Goal: Information Seeking & Learning: Compare options

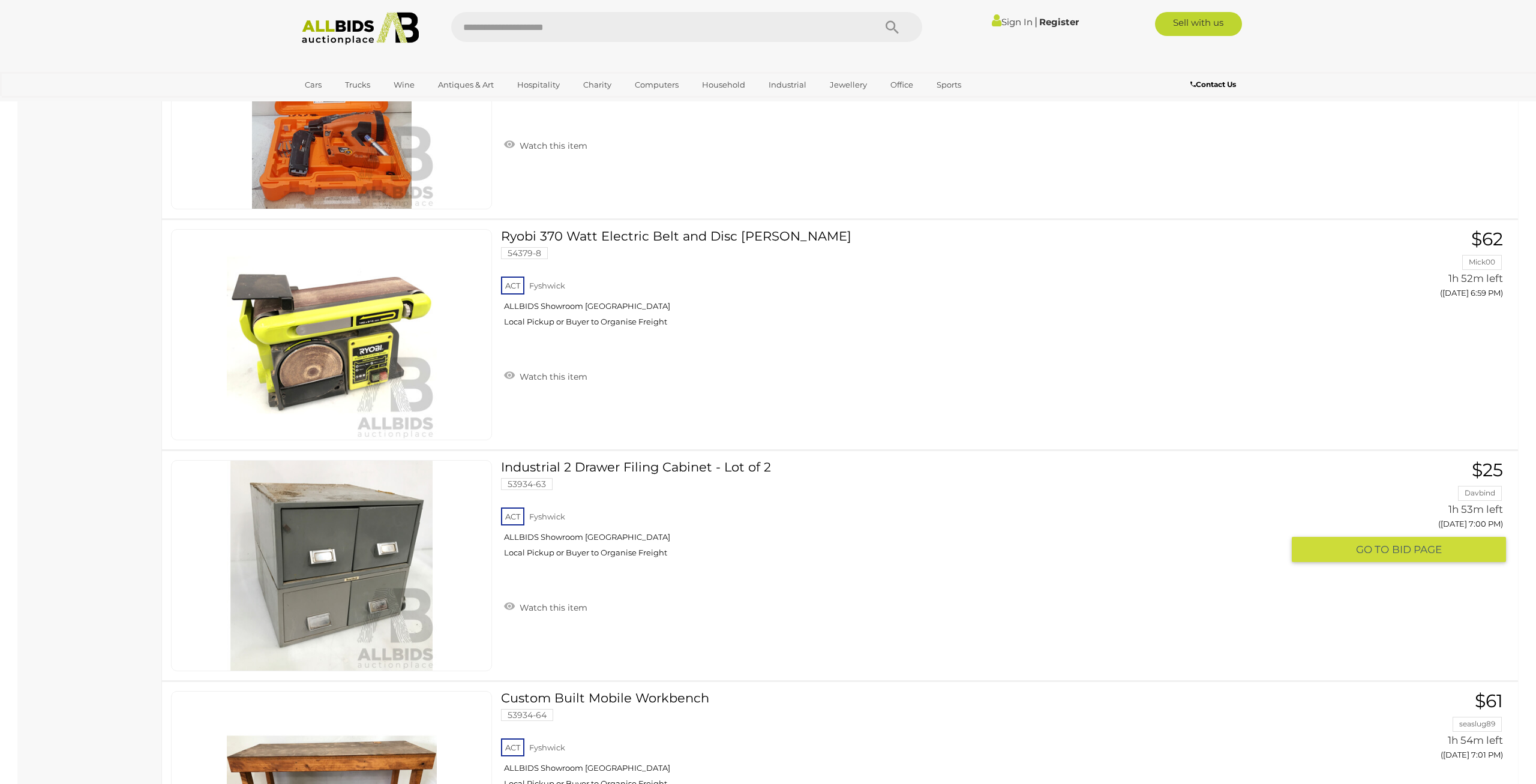
scroll to position [1872, 0]
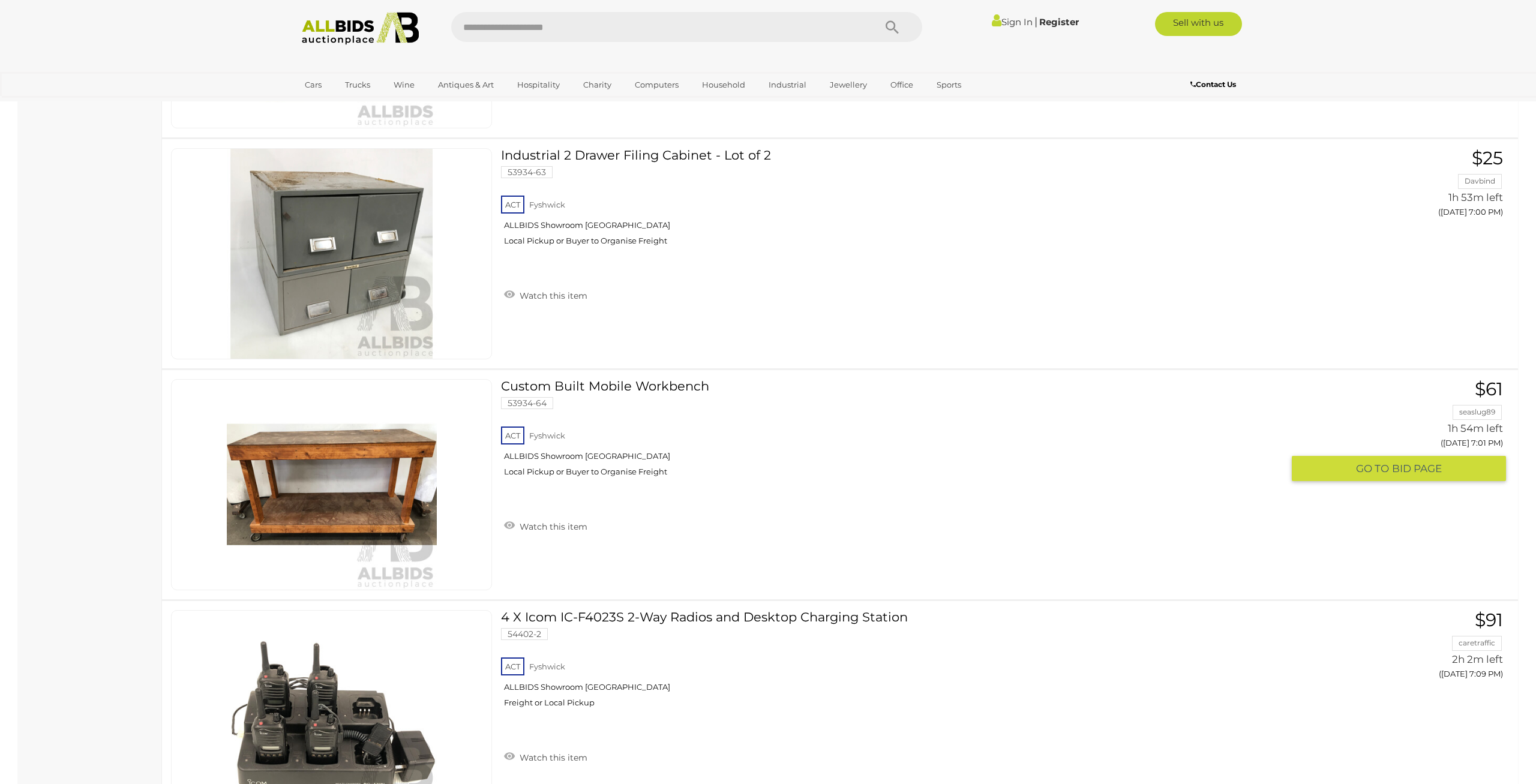
click at [351, 457] on link at bounding box center [331, 485] width 321 height 211
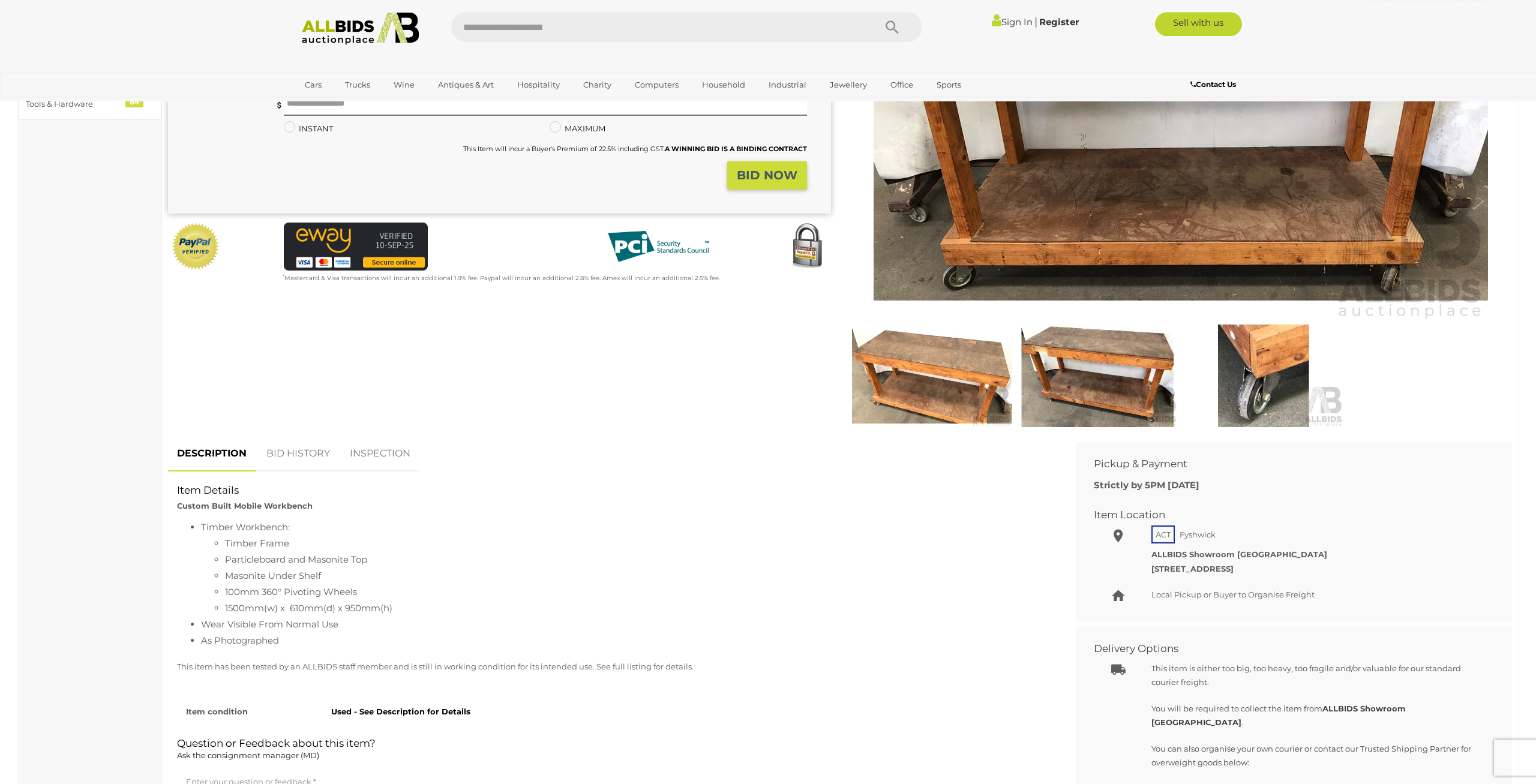
scroll to position [249, 0]
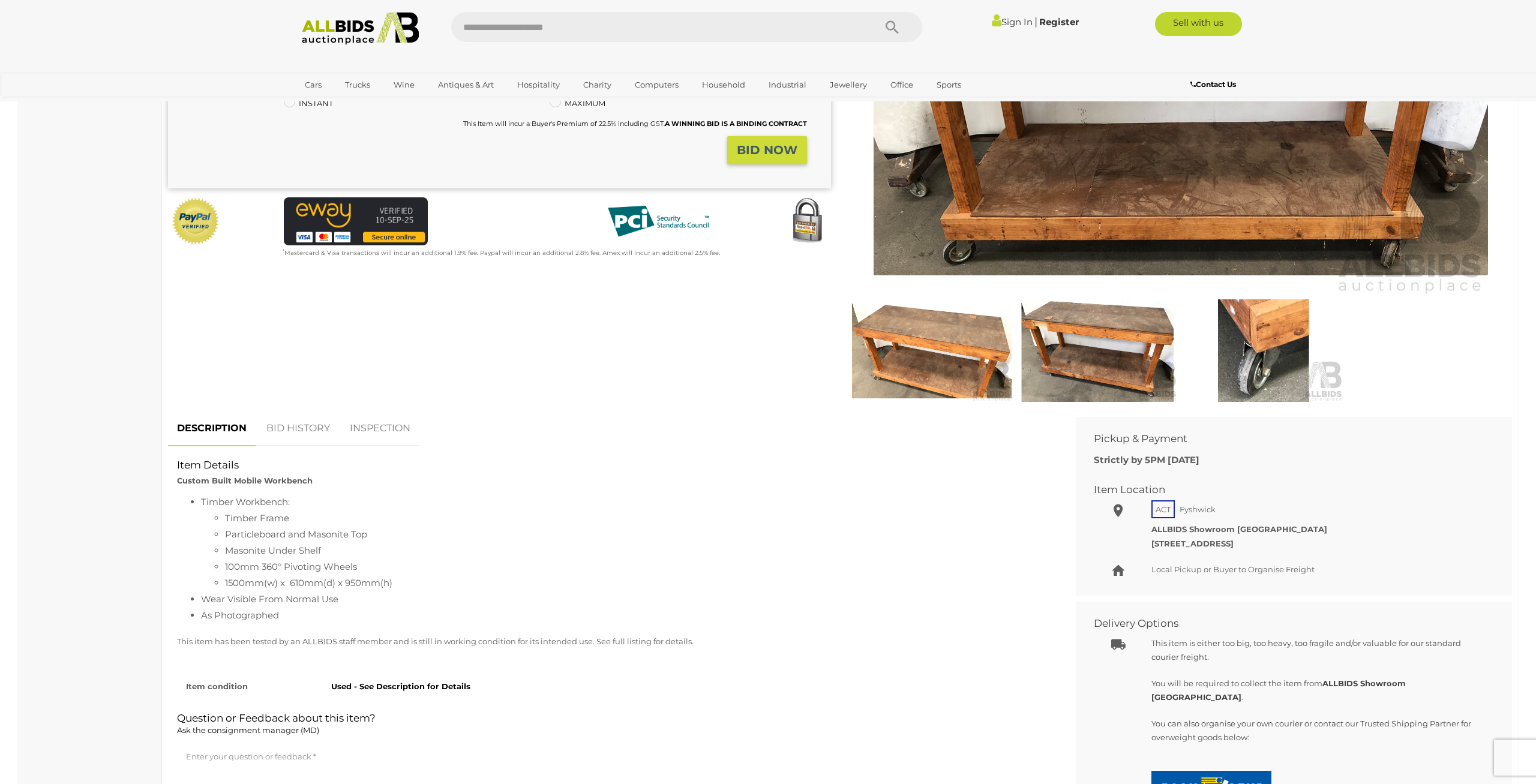
click at [1057, 323] on img at bounding box center [1097, 351] width 159 height 103
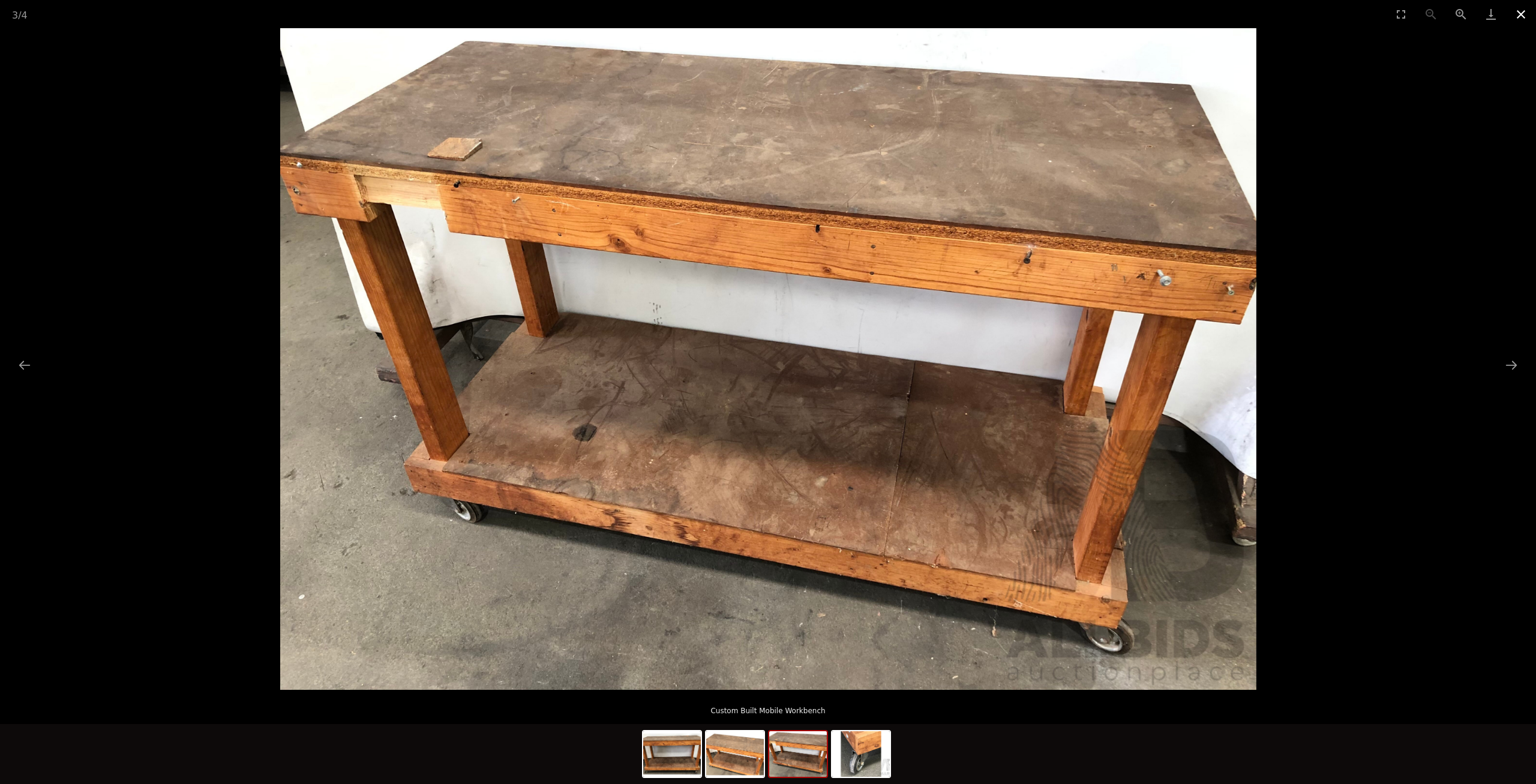
click at [1519, 16] on button "Close gallery" at bounding box center [1521, 14] width 30 height 28
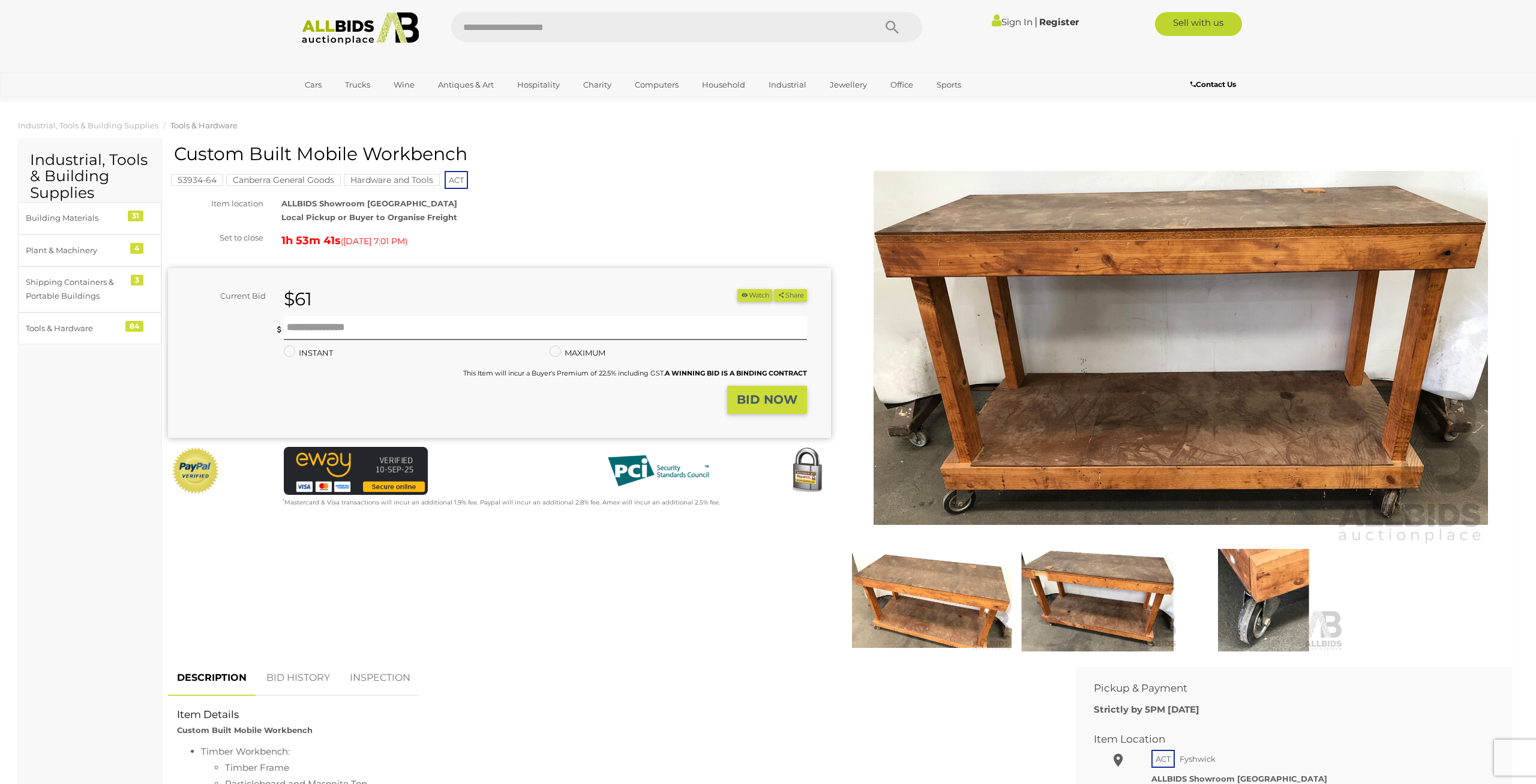
scroll to position [249, 0]
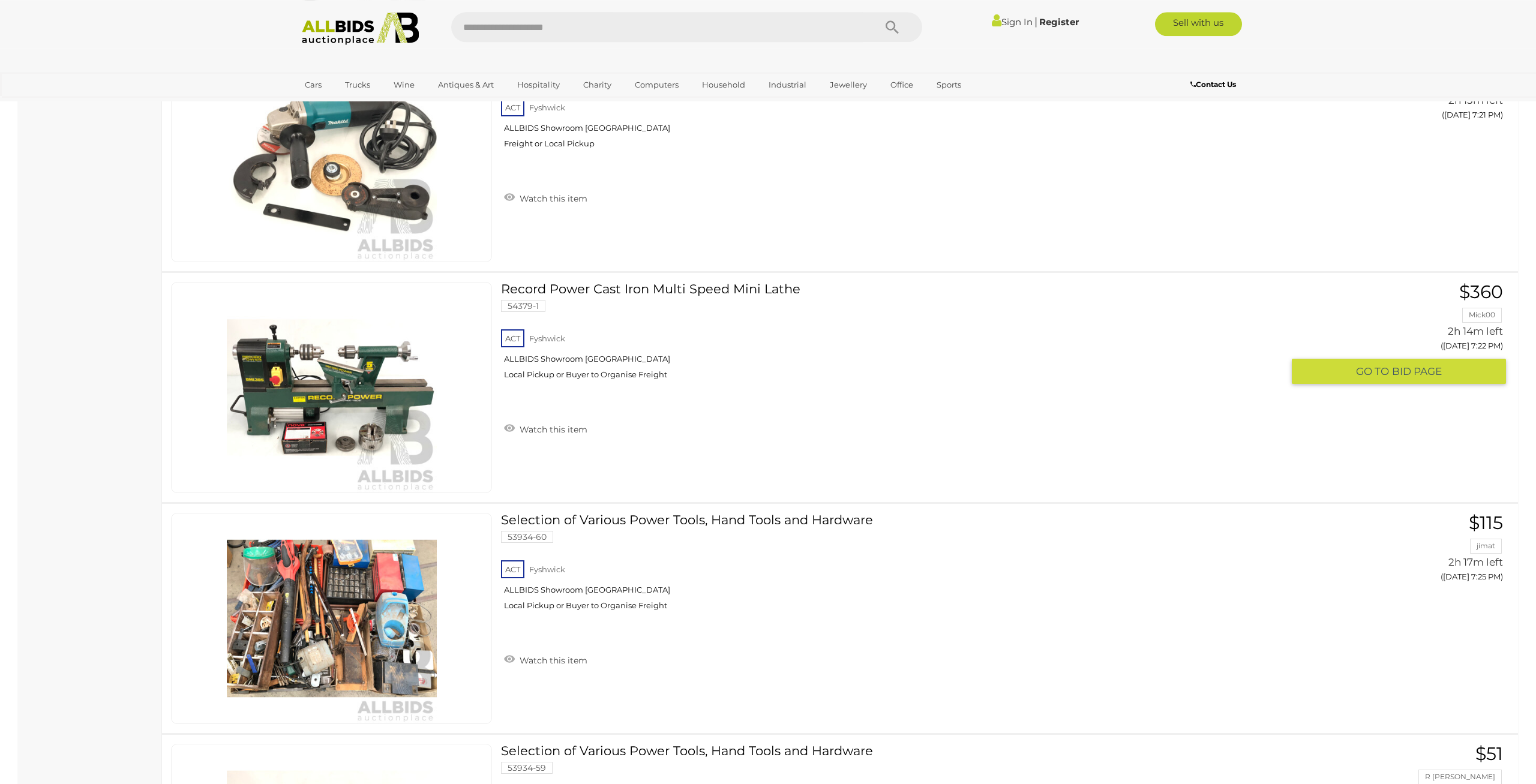
scroll to position [3359, 0]
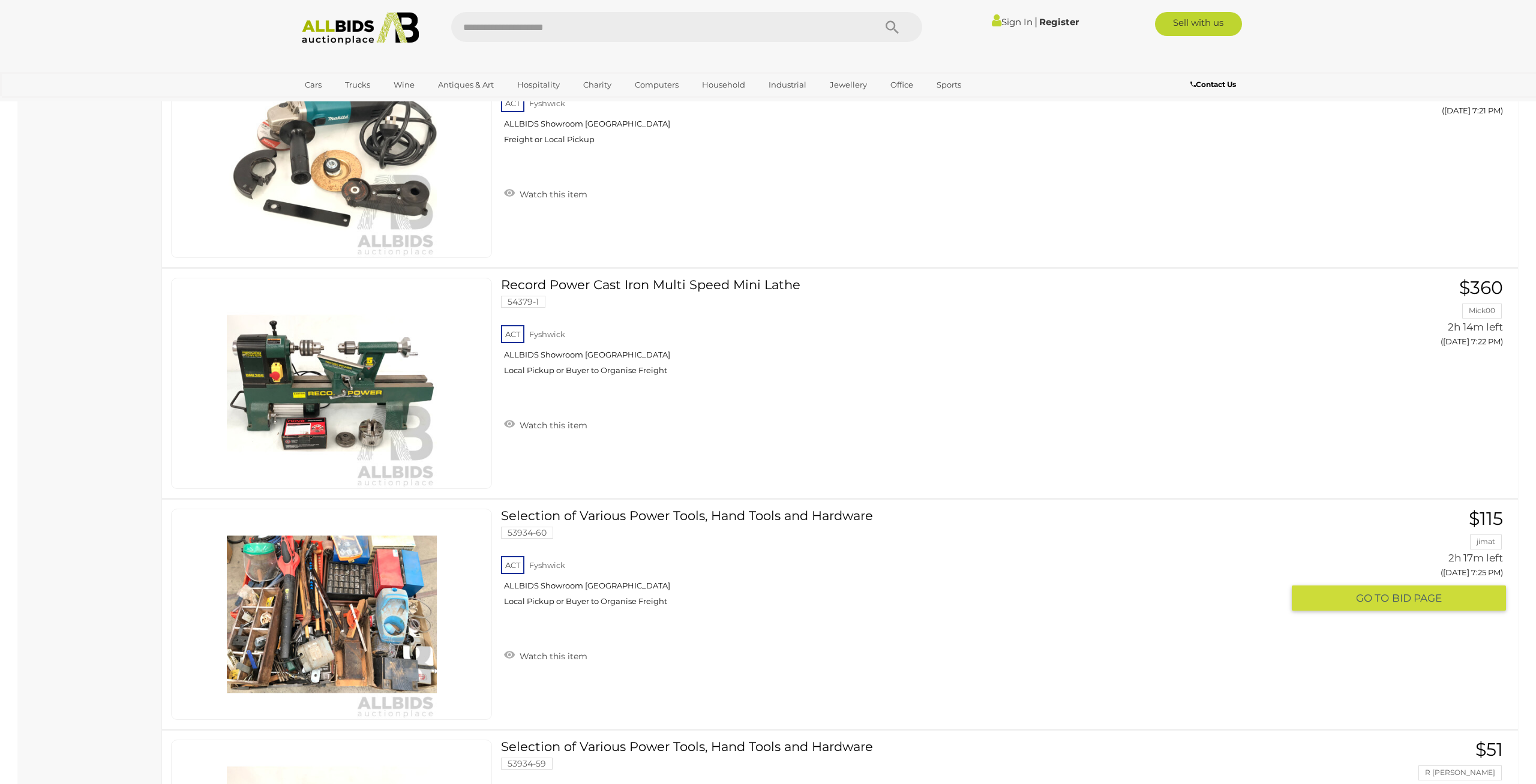
click at [304, 610] on img at bounding box center [332, 614] width 210 height 210
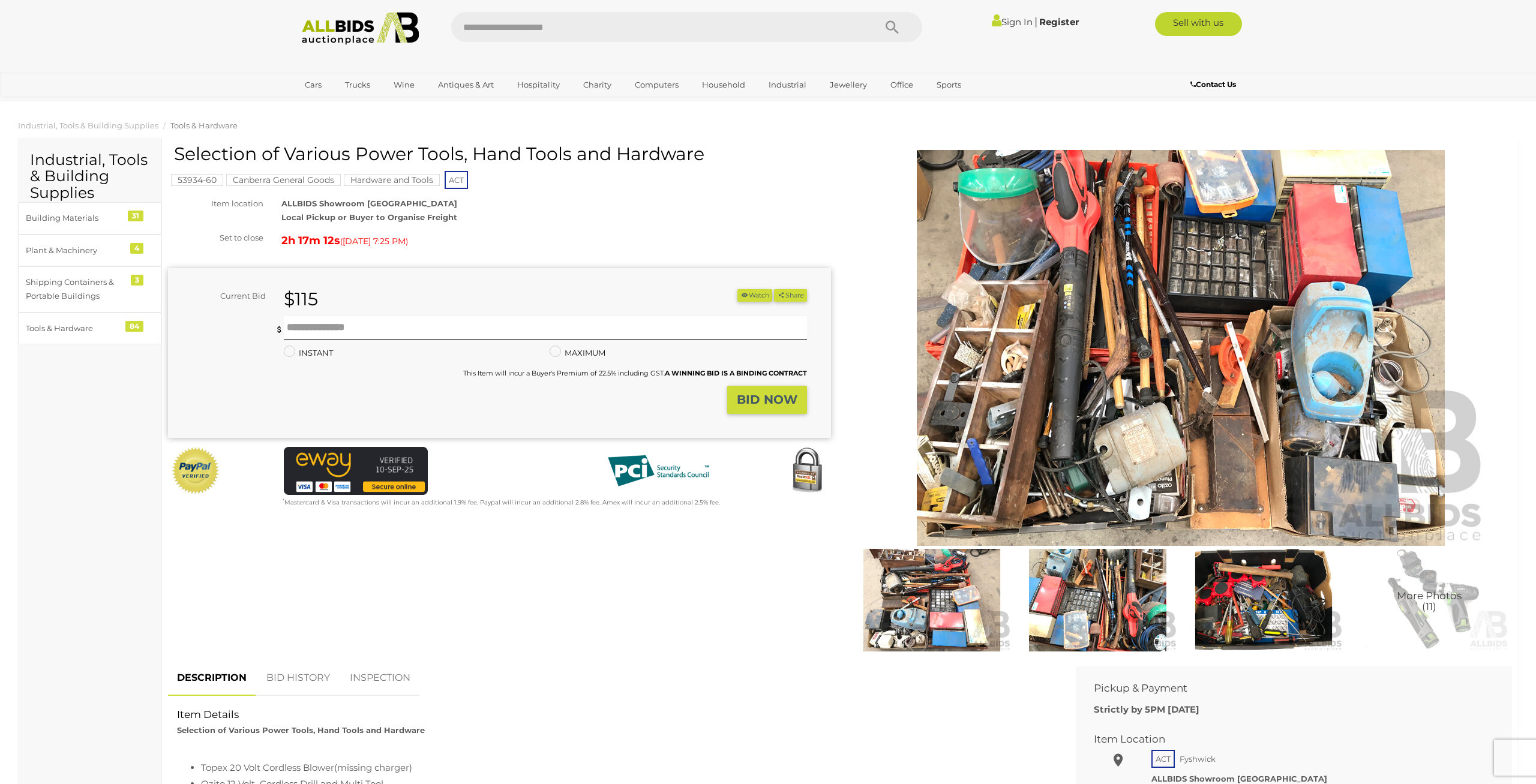
click at [1106, 585] on img at bounding box center [1097, 600] width 159 height 103
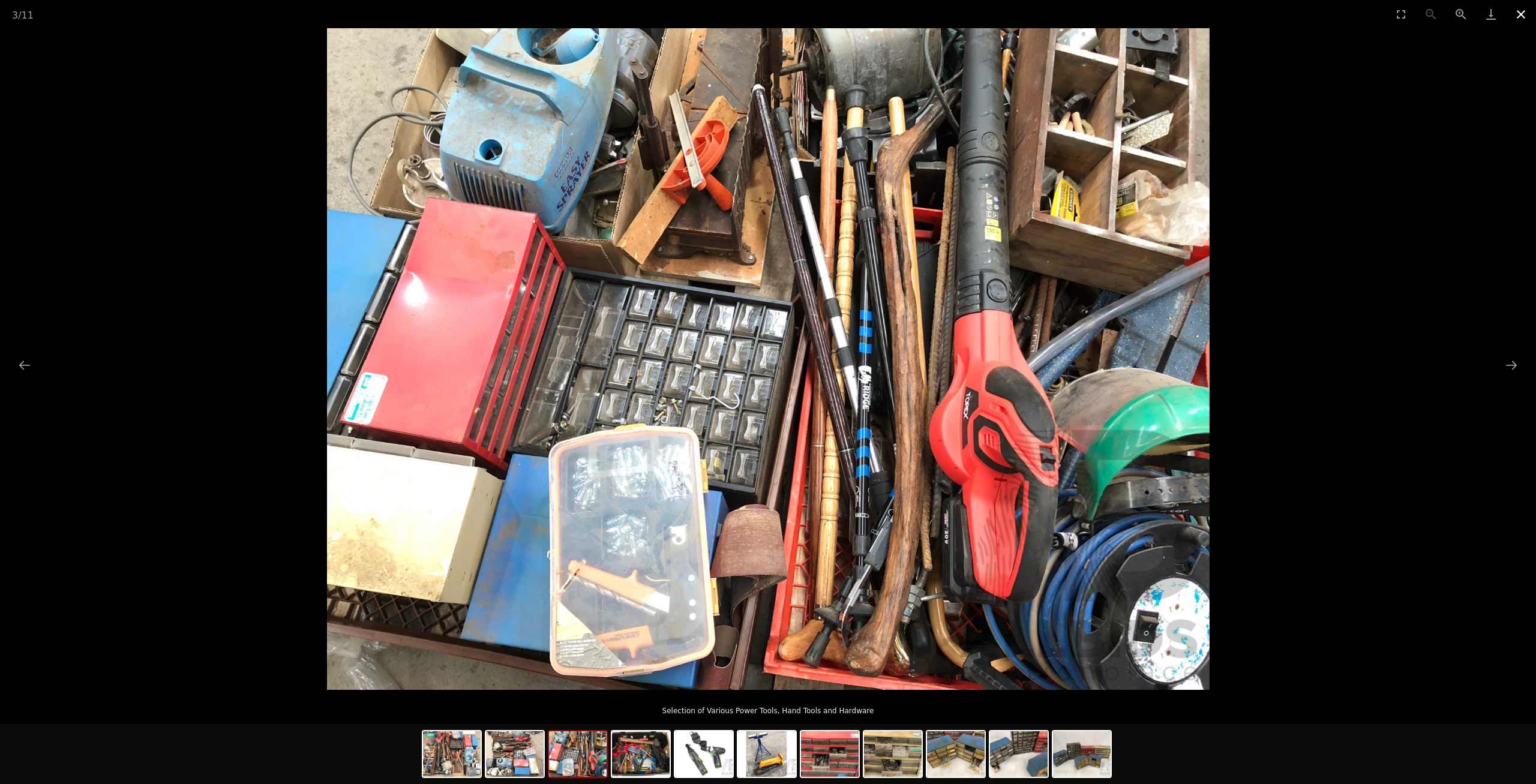
click at [1516, 9] on button "Close gallery" at bounding box center [1521, 14] width 30 height 28
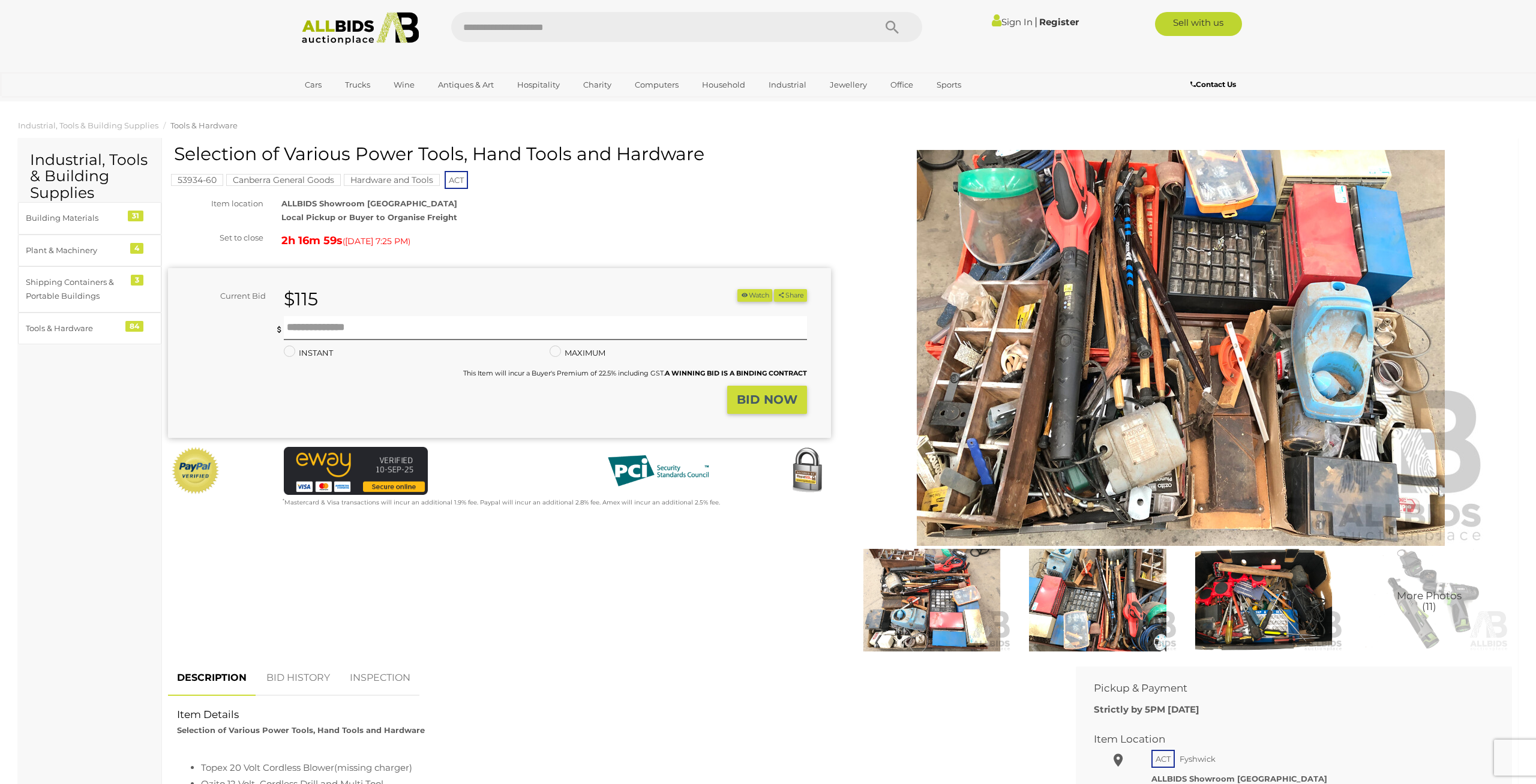
click at [1308, 609] on img at bounding box center [1264, 600] width 159 height 103
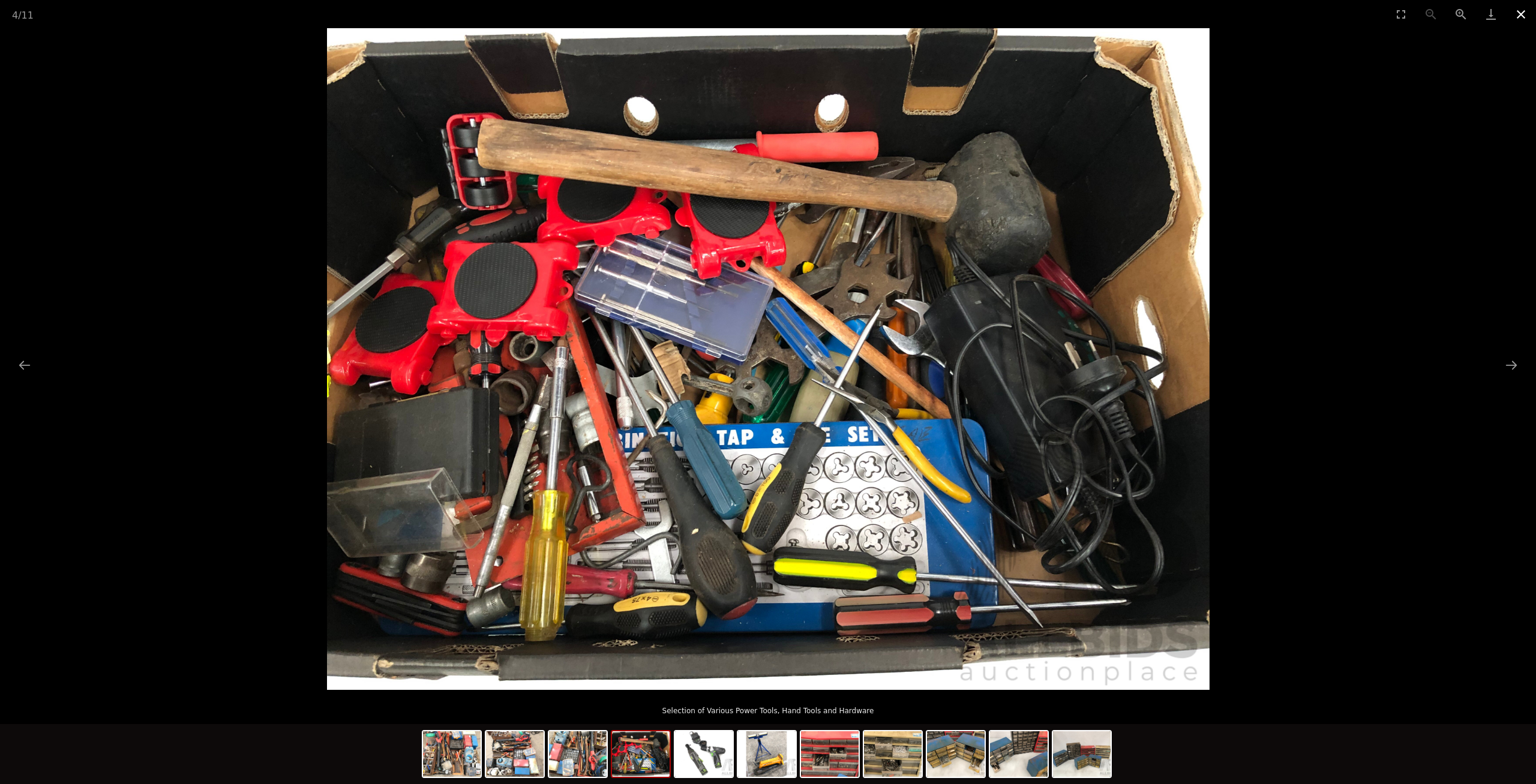
click at [1519, 17] on button "Close gallery" at bounding box center [1521, 14] width 30 height 28
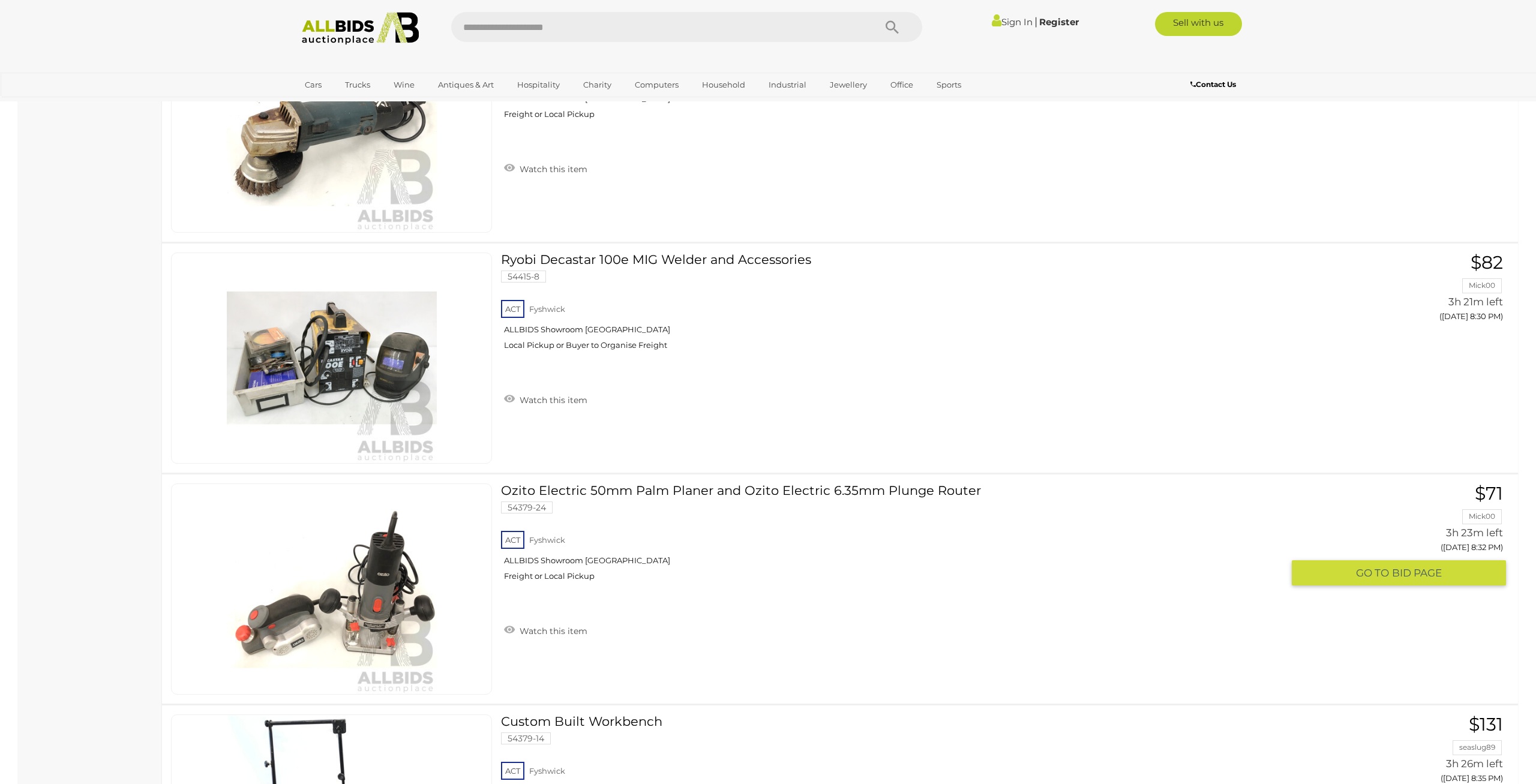
scroll to position [8779, 0]
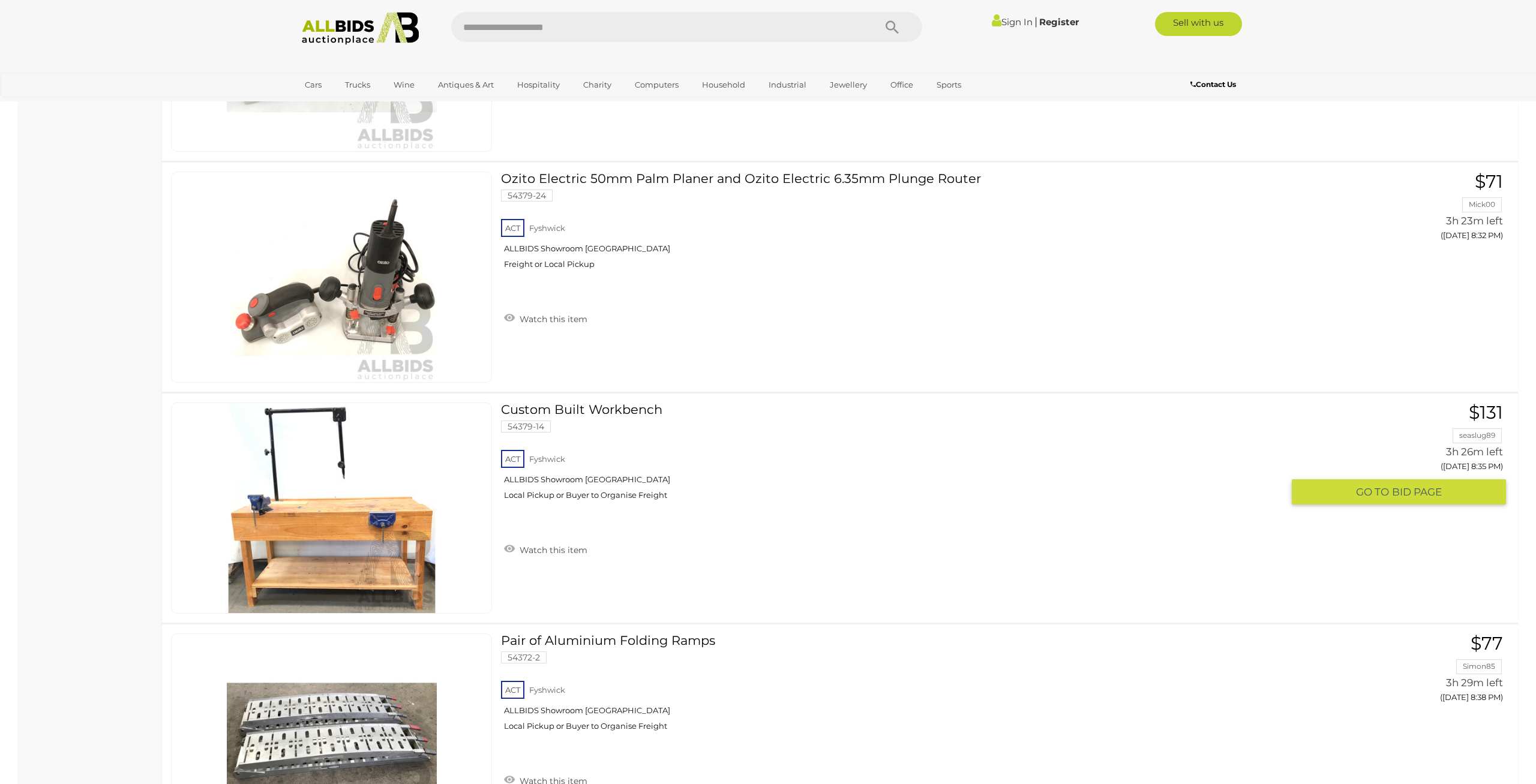
click at [327, 501] on img at bounding box center [332, 508] width 210 height 210
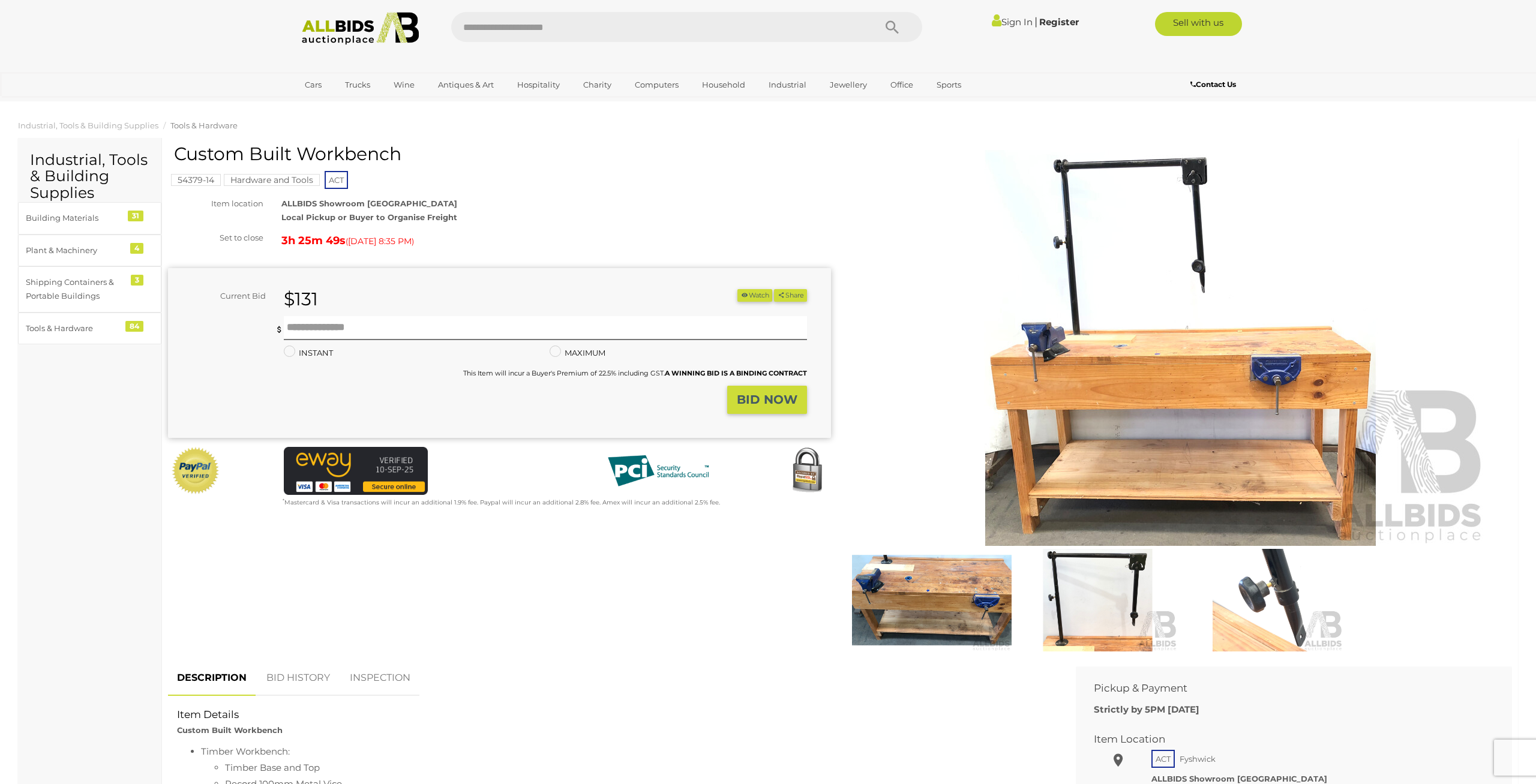
click at [954, 600] on img at bounding box center [932, 600] width 159 height 103
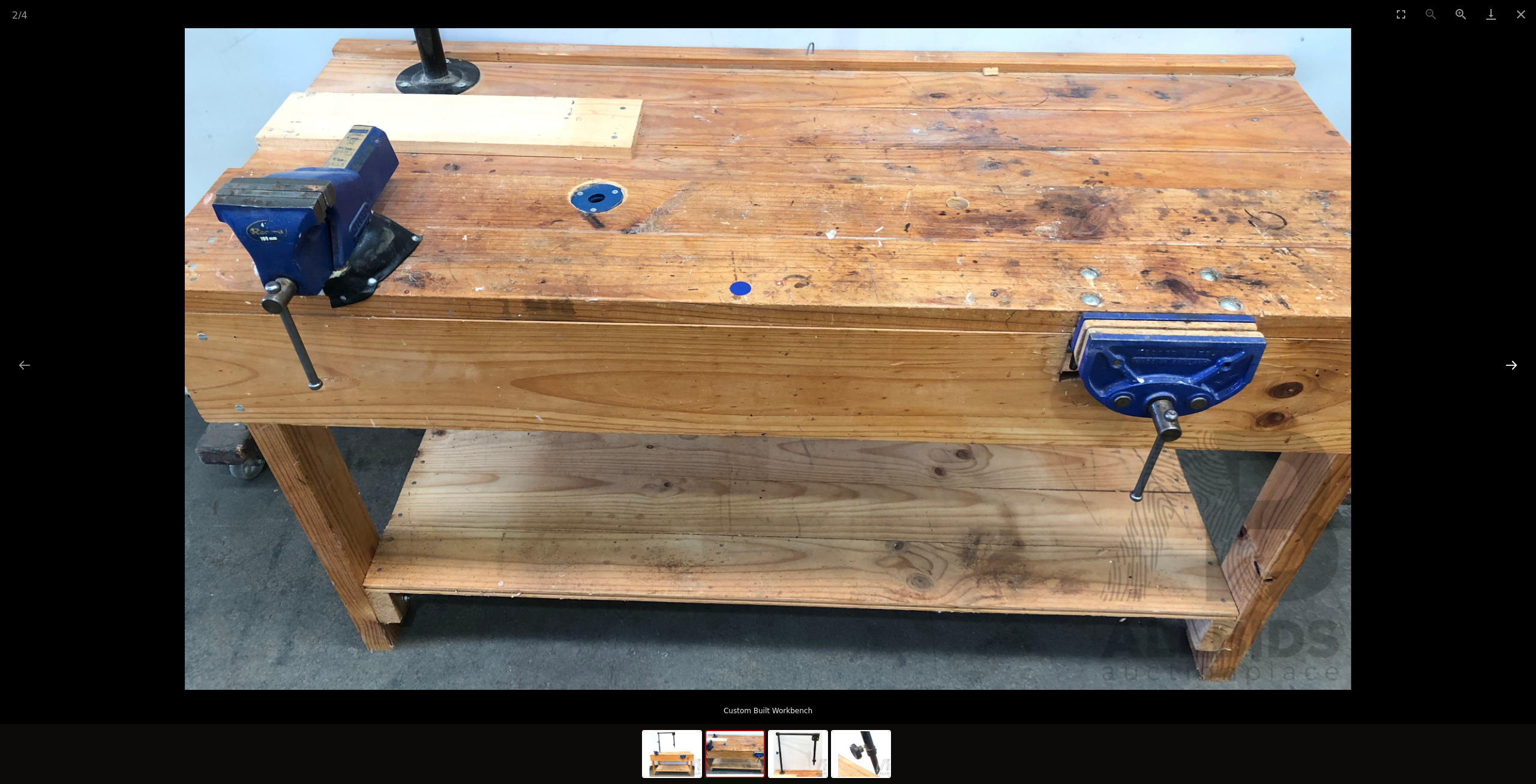
click at [1507, 366] on button "Next slide" at bounding box center [1512, 365] width 25 height 24
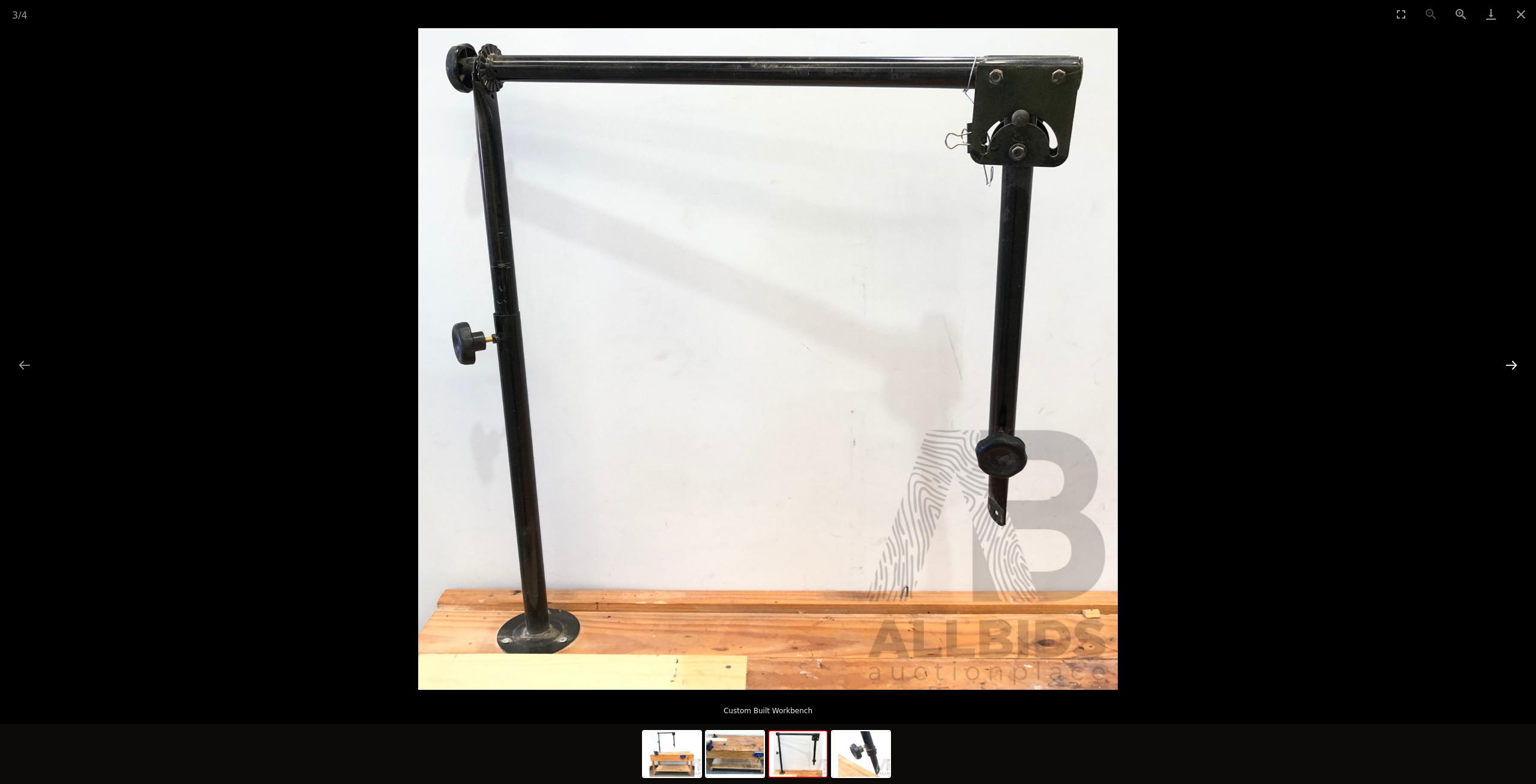
click at [1504, 370] on button "Next slide" at bounding box center [1512, 365] width 25 height 24
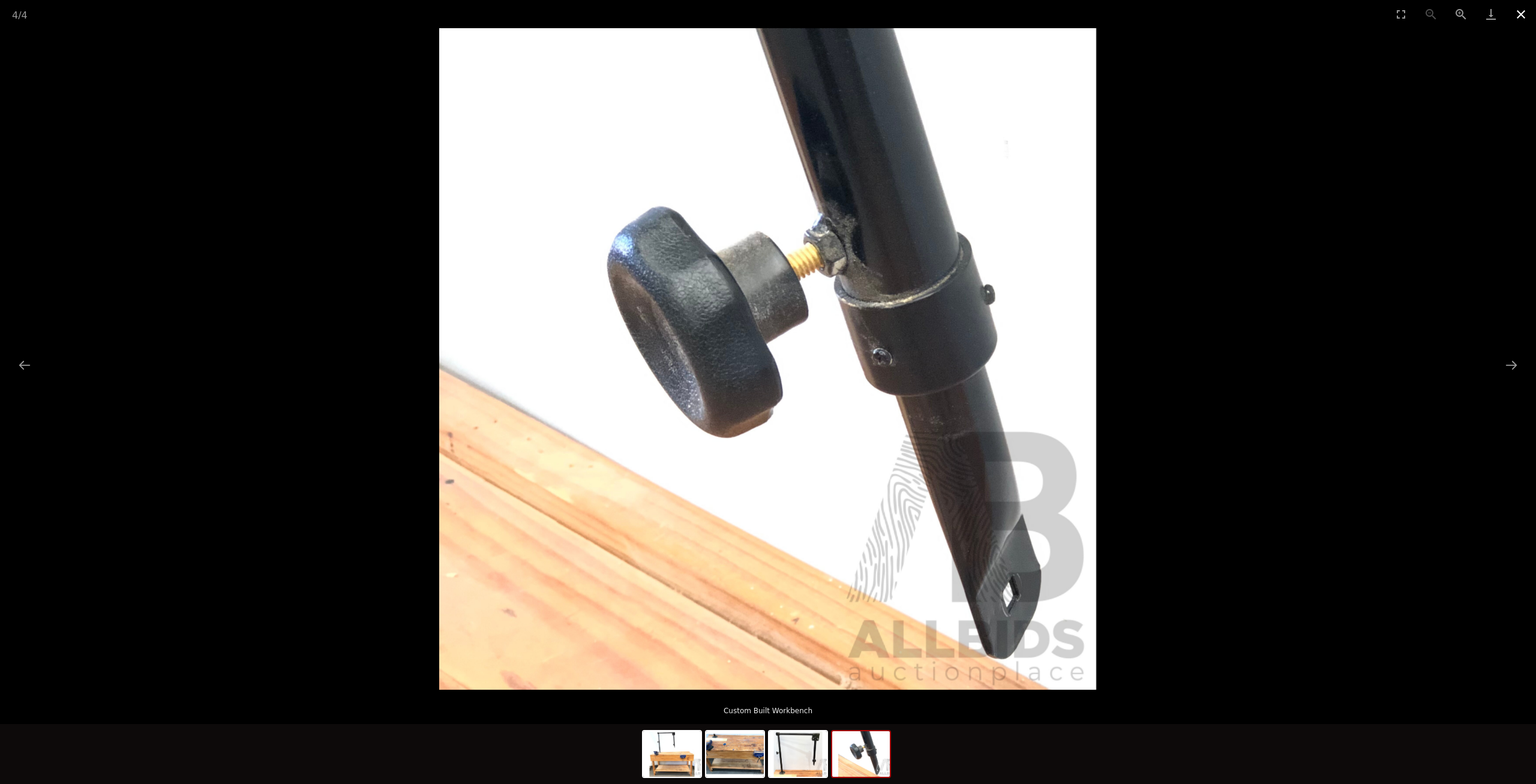
click at [1518, 20] on button "Close gallery" at bounding box center [1521, 14] width 30 height 28
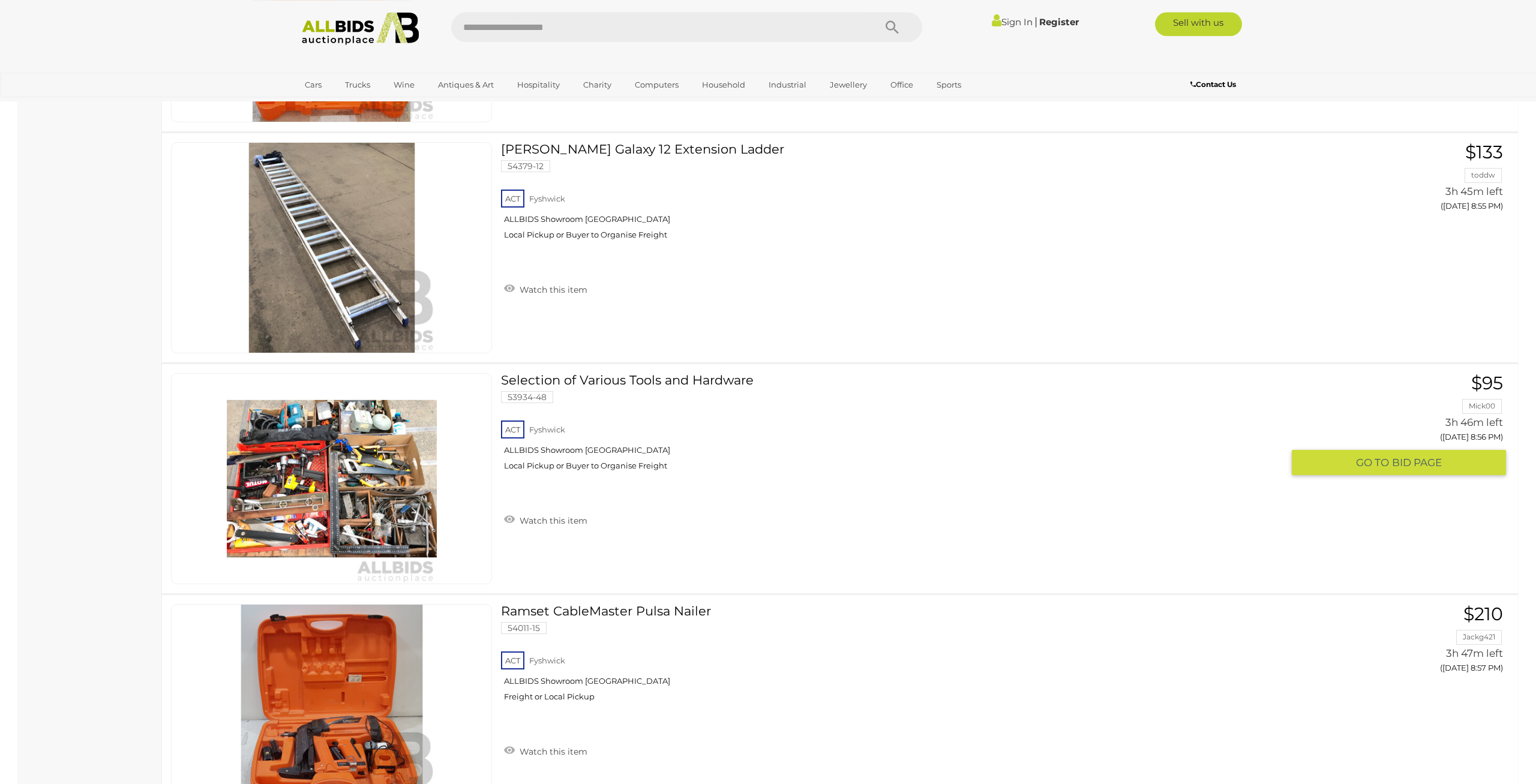
scroll to position [10895, 0]
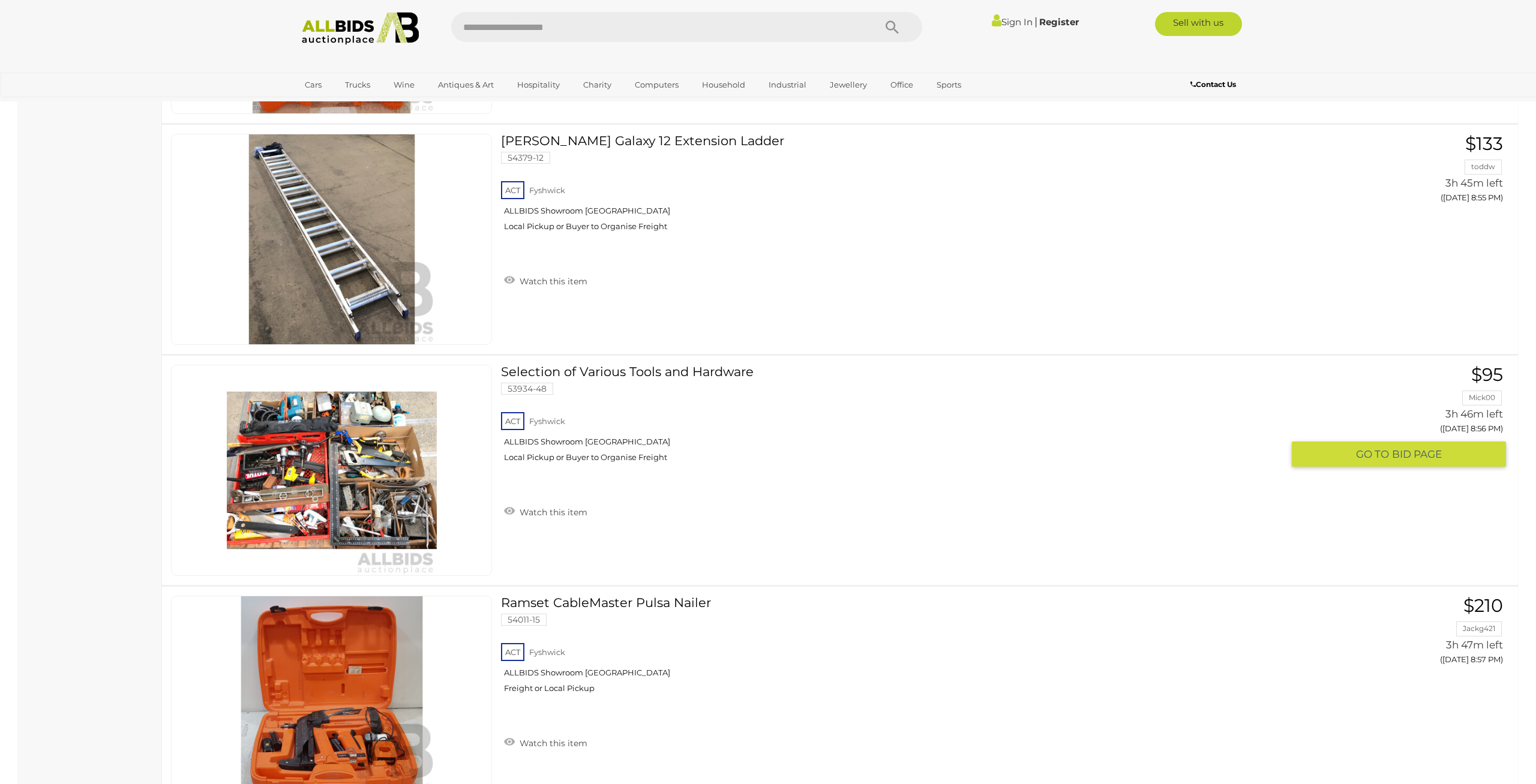
click at [250, 457] on img at bounding box center [332, 470] width 210 height 210
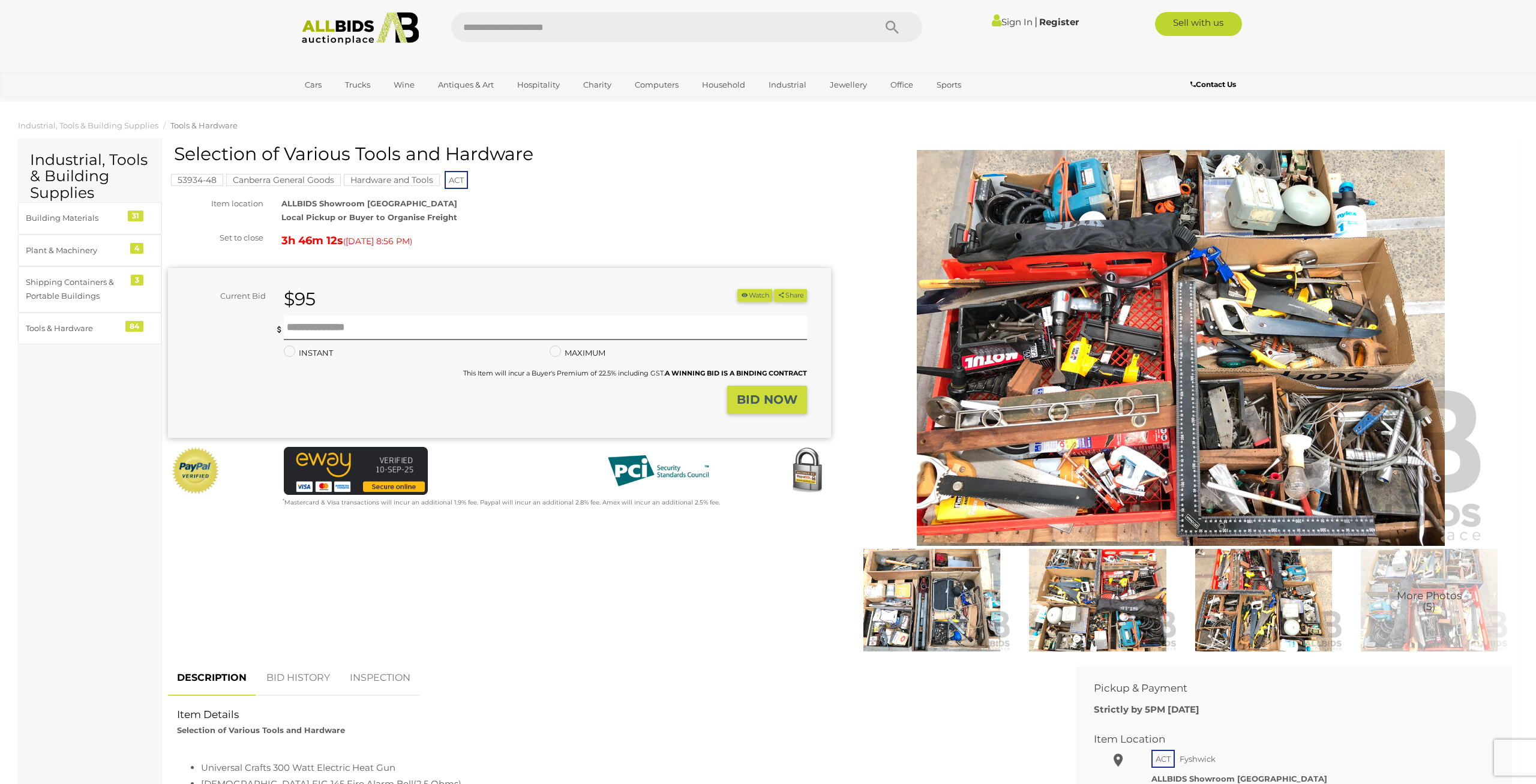
click at [884, 610] on img at bounding box center [932, 600] width 159 height 103
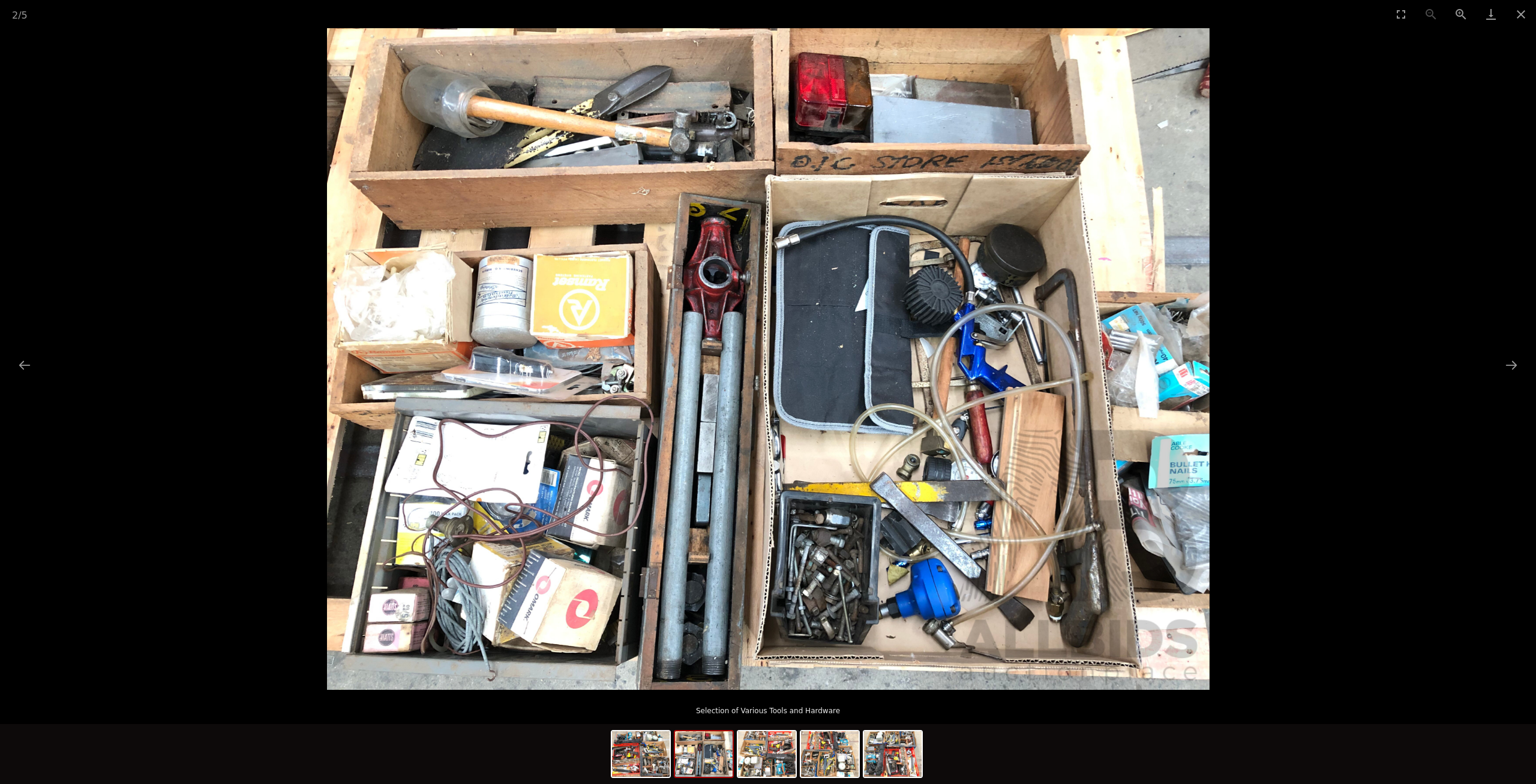
click at [1507, 352] on picture at bounding box center [768, 359] width 1536 height 662
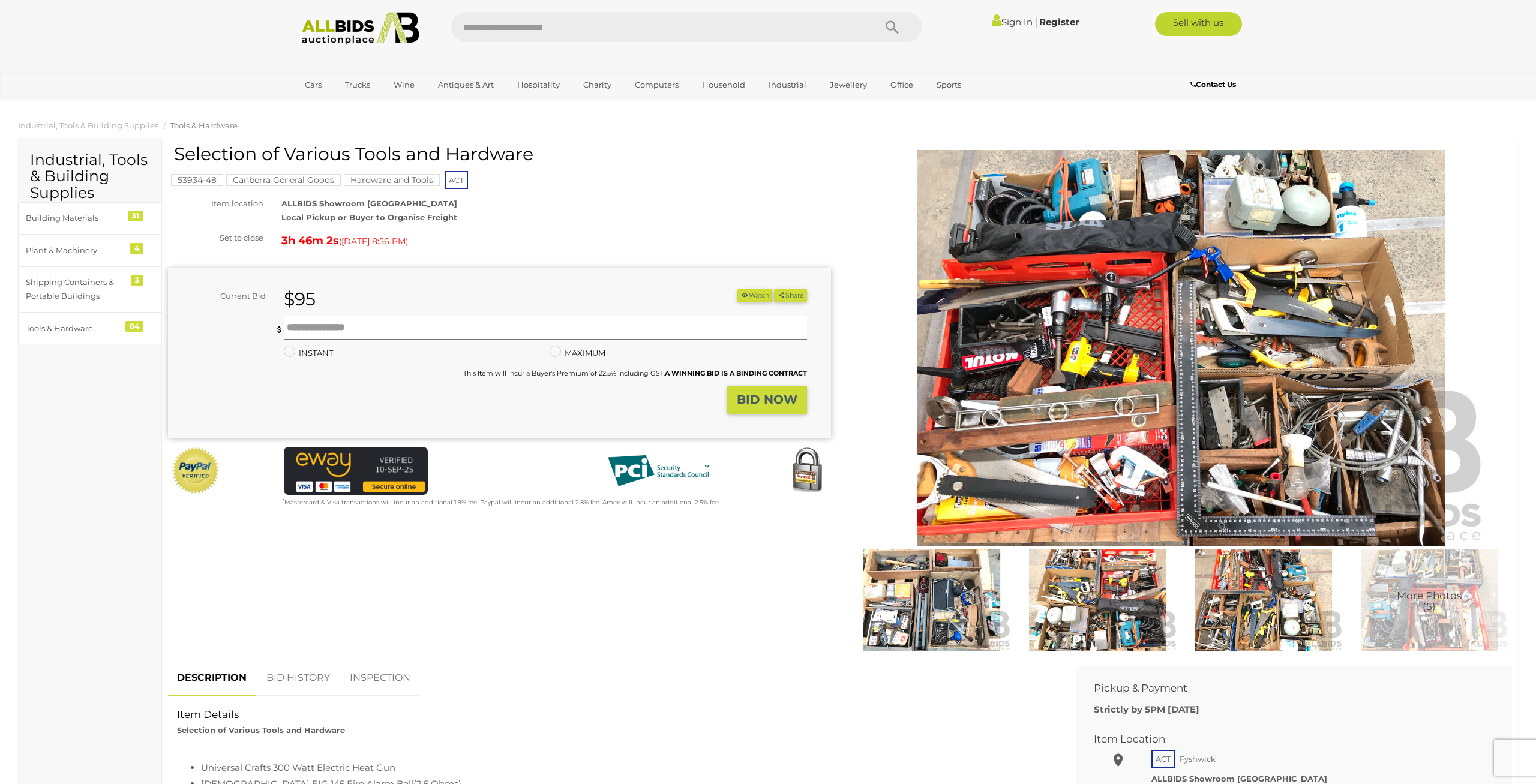
click at [1210, 634] on img at bounding box center [1264, 600] width 159 height 103
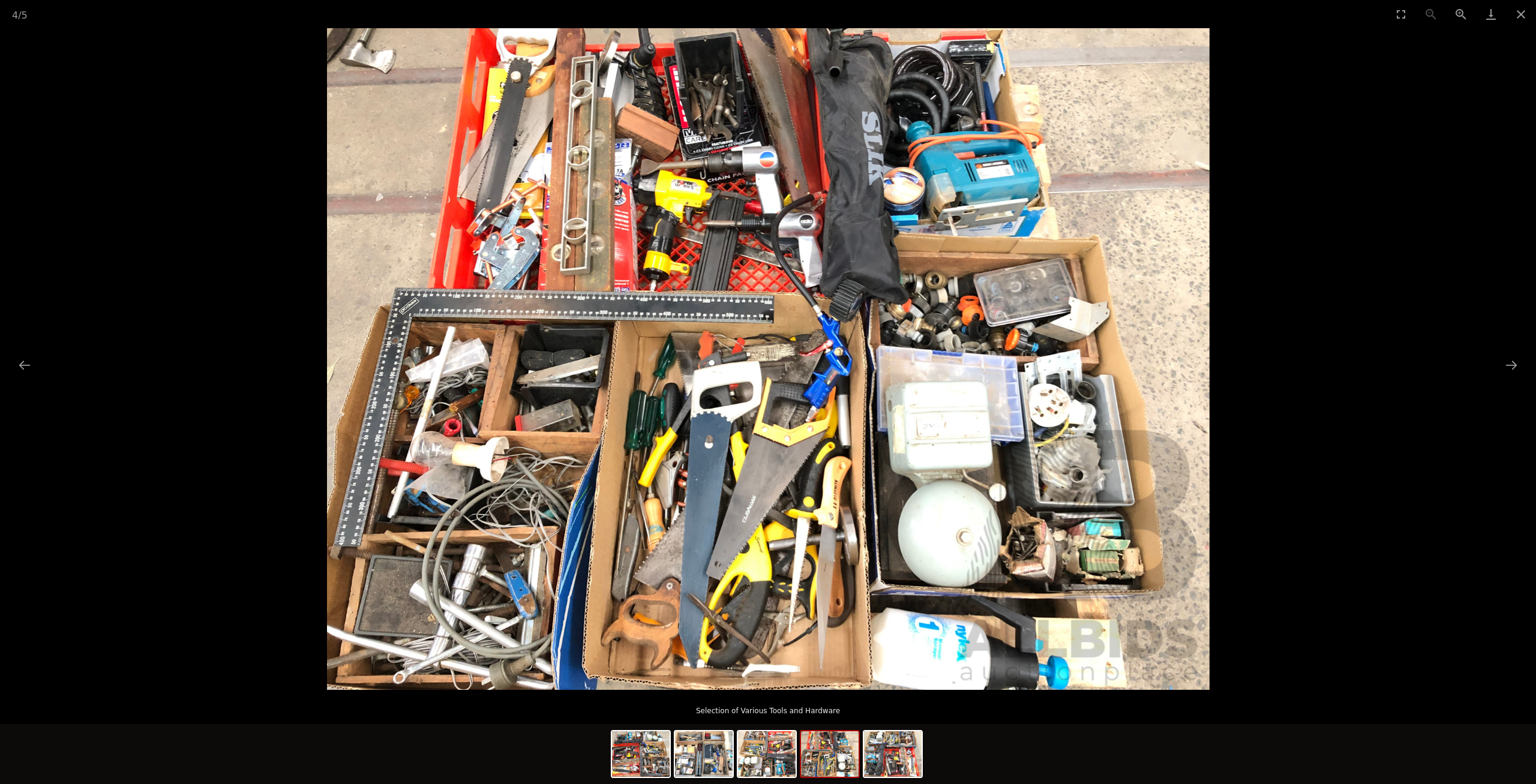
click at [1255, 387] on picture at bounding box center [768, 359] width 1536 height 662
